Goal: Information Seeking & Learning: Find specific page/section

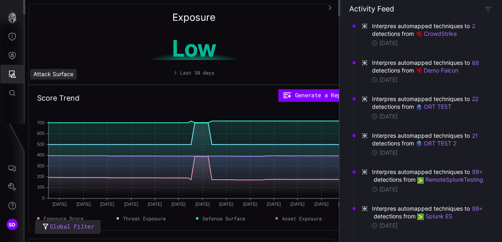
click at [11, 71] on icon "Attack Surface" at bounding box center [12, 73] width 7 height 7
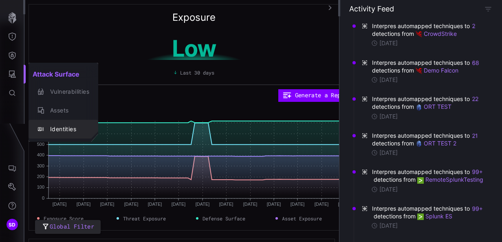
click at [64, 129] on div "Identities" at bounding box center [67, 129] width 43 height 10
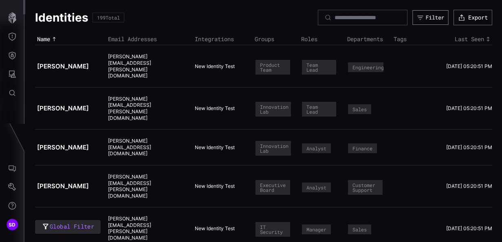
click at [426, 20] on div "Filter" at bounding box center [435, 17] width 19 height 7
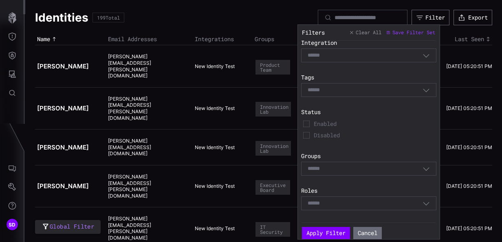
scroll to position [75, 0]
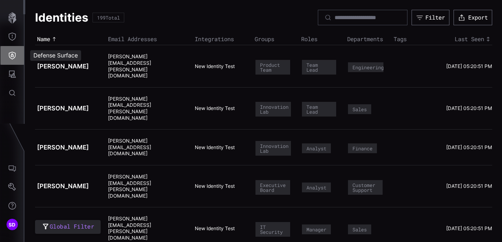
click at [13, 55] on icon "Defense Surface" at bounding box center [12, 55] width 8 height 8
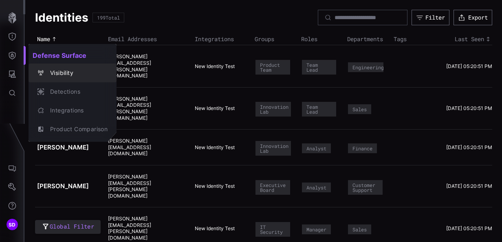
click at [68, 73] on div "Visibility" at bounding box center [77, 73] width 62 height 10
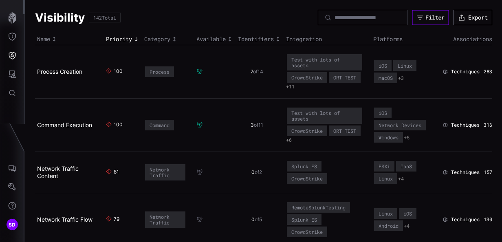
click at [425, 18] on div "Filter" at bounding box center [434, 17] width 19 height 7
click at [16, 73] on icon "Attack Surface" at bounding box center [12, 74] width 8 height 8
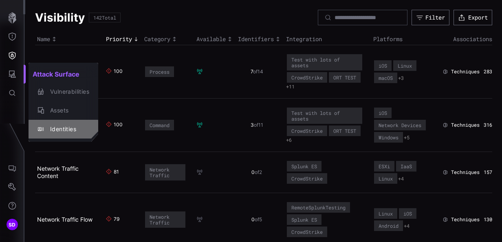
click at [67, 128] on div "Identities" at bounding box center [67, 129] width 43 height 10
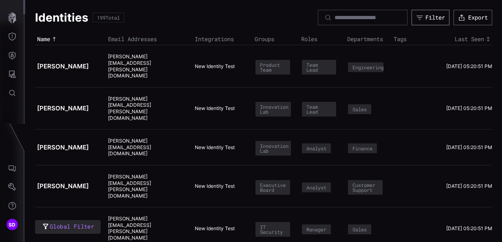
click at [425, 18] on div "Filter" at bounding box center [435, 17] width 20 height 7
click at [10, 56] on icon "Defense Surface" at bounding box center [12, 55] width 8 height 8
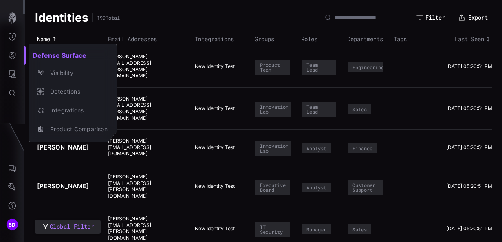
click at [11, 76] on div at bounding box center [251, 121] width 502 height 242
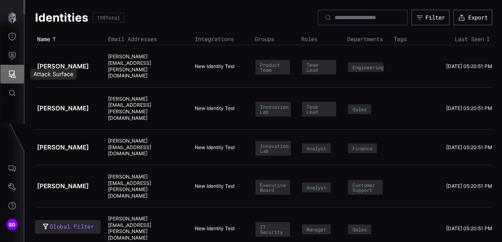
click at [17, 74] on button "Attack Surface" at bounding box center [12, 74] width 24 height 19
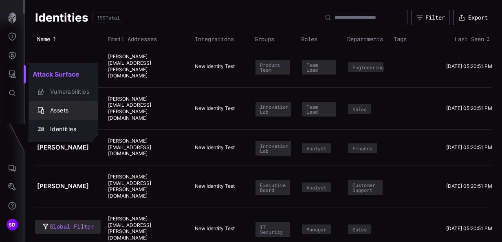
click at [70, 104] on button "Assets" at bounding box center [64, 110] width 70 height 19
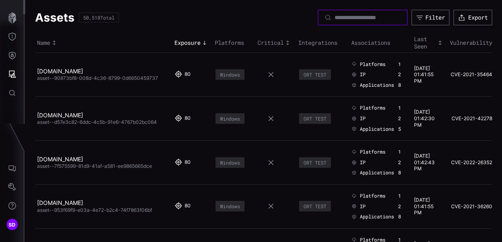
click at [343, 17] on input at bounding box center [363, 17] width 57 height 7
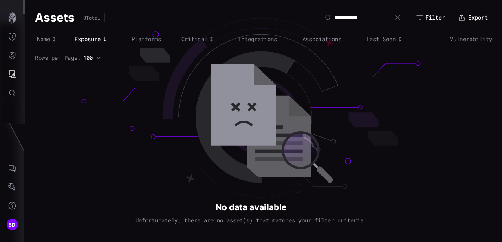
type input "**********"
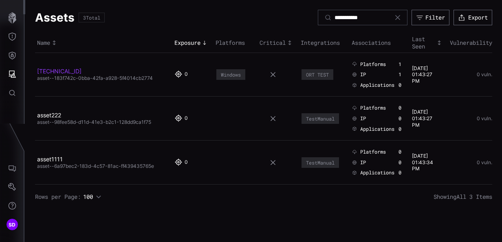
click at [48, 73] on link "[TECHNICAL_ID]" at bounding box center [59, 71] width 44 height 7
